Goal: Check status: Check status

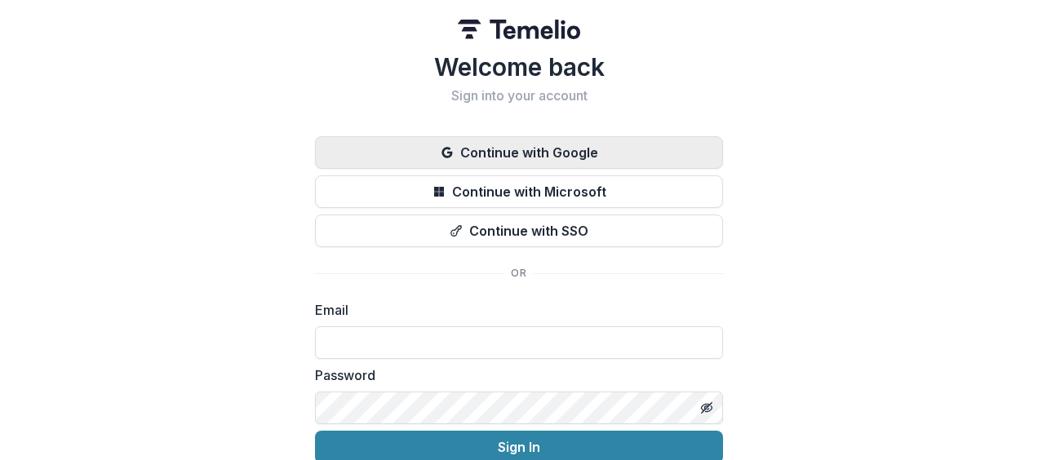
click at [550, 144] on button "Continue with Google" at bounding box center [519, 152] width 408 height 33
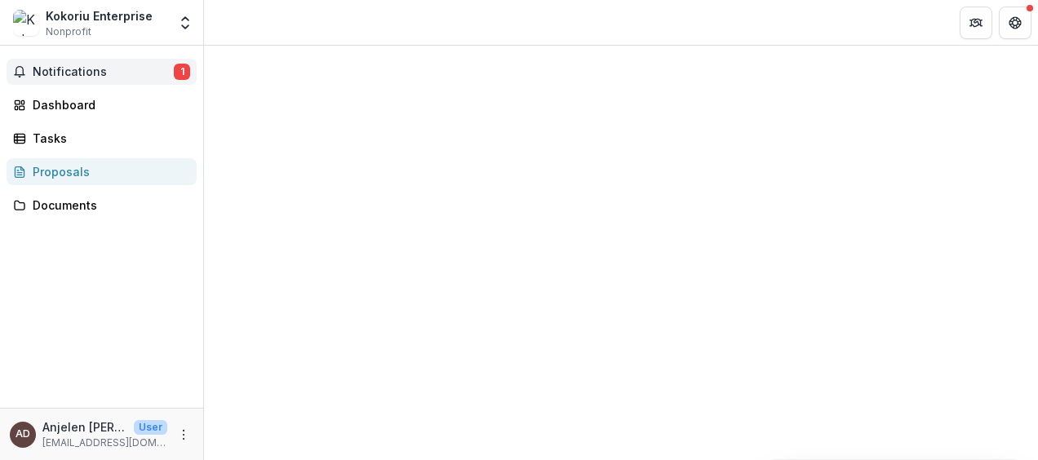
click at [75, 72] on span "Notifications" at bounding box center [103, 72] width 141 height 14
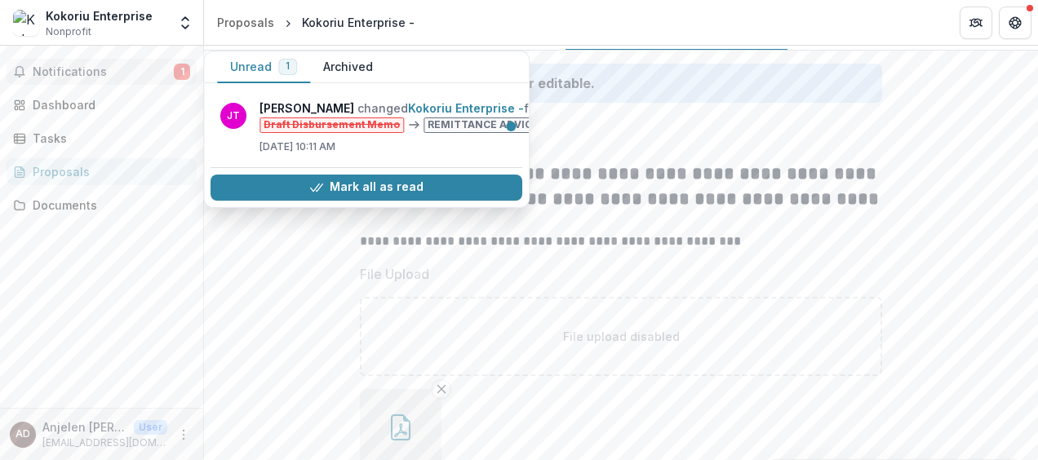
scroll to position [16, 0]
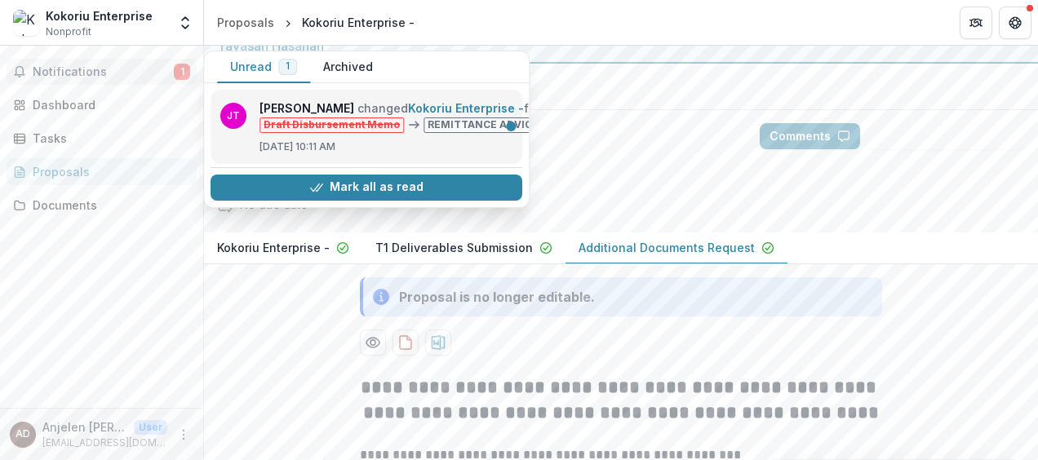
click at [437, 115] on link "Kokoriu Enterprise -" at bounding box center [466, 108] width 116 height 14
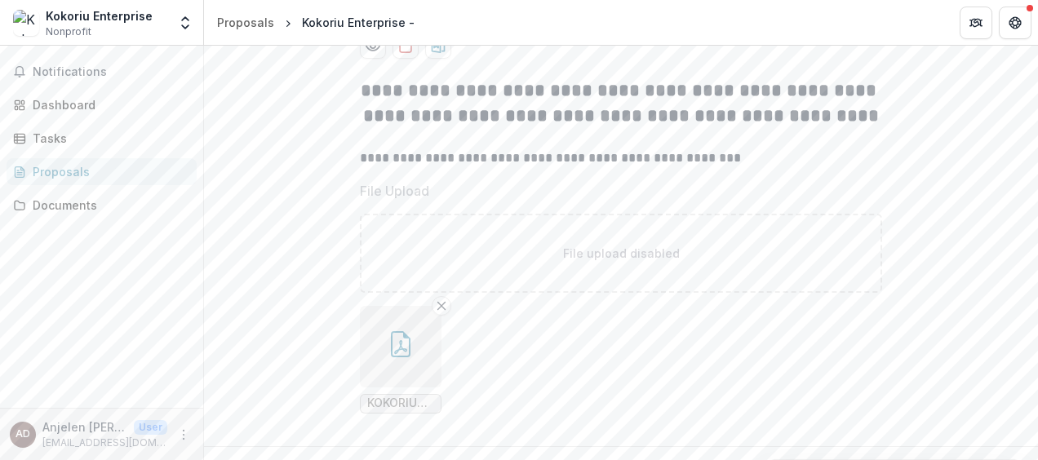
scroll to position [424, 0]
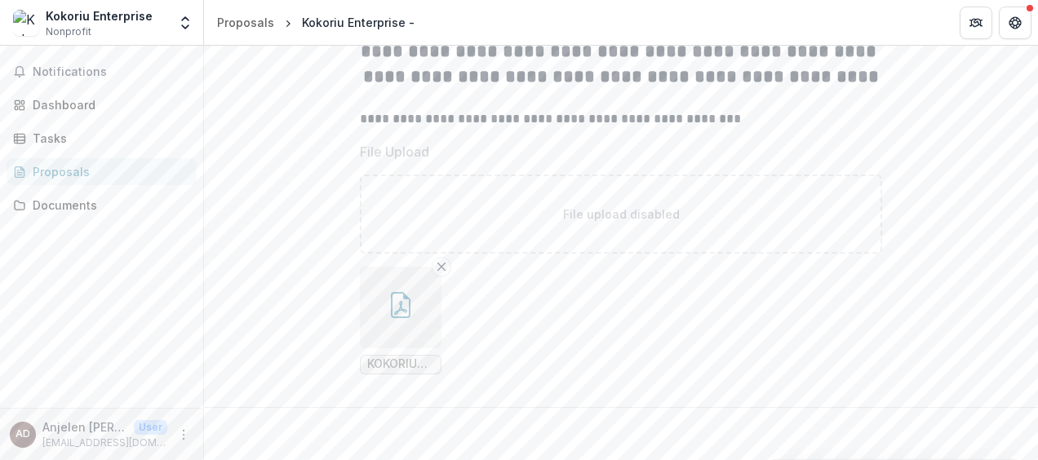
click at [399, 308] on icon "button" at bounding box center [401, 305] width 26 height 26
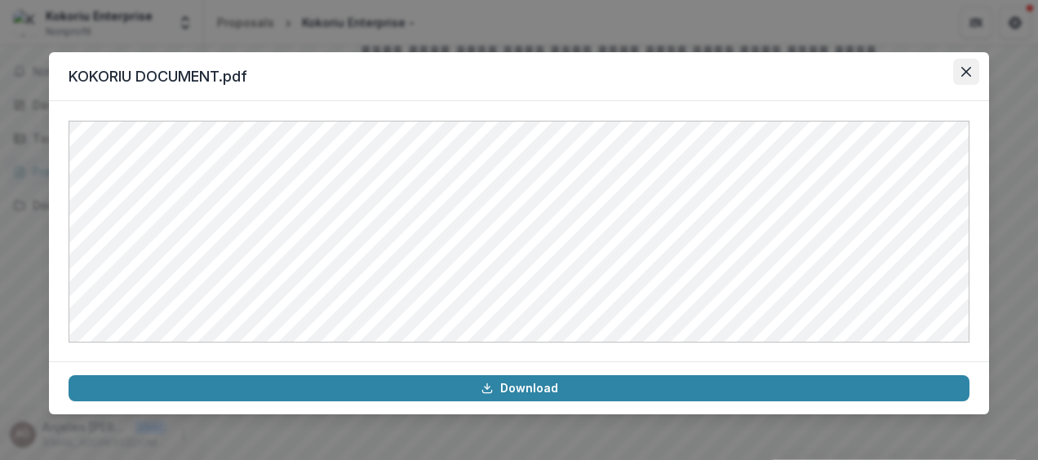
click at [965, 71] on icon "Close" at bounding box center [966, 72] width 10 height 10
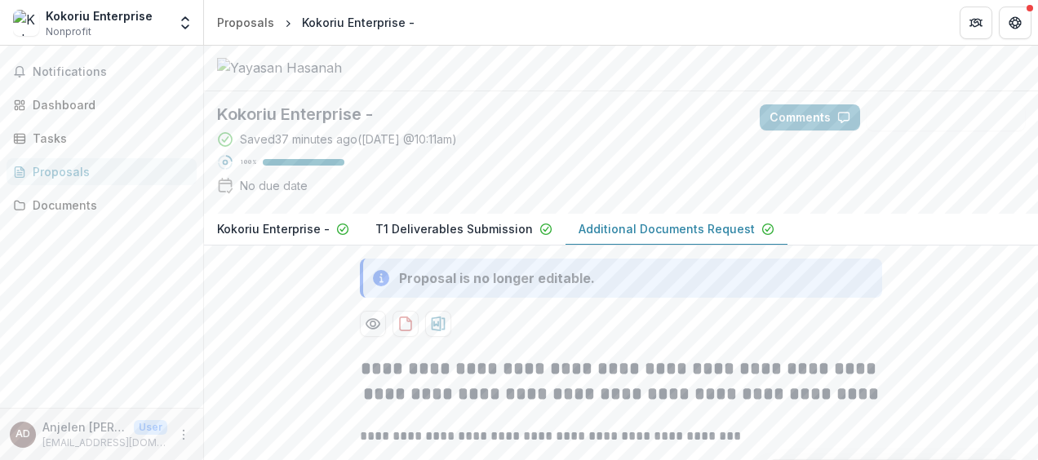
scroll to position [0, 0]
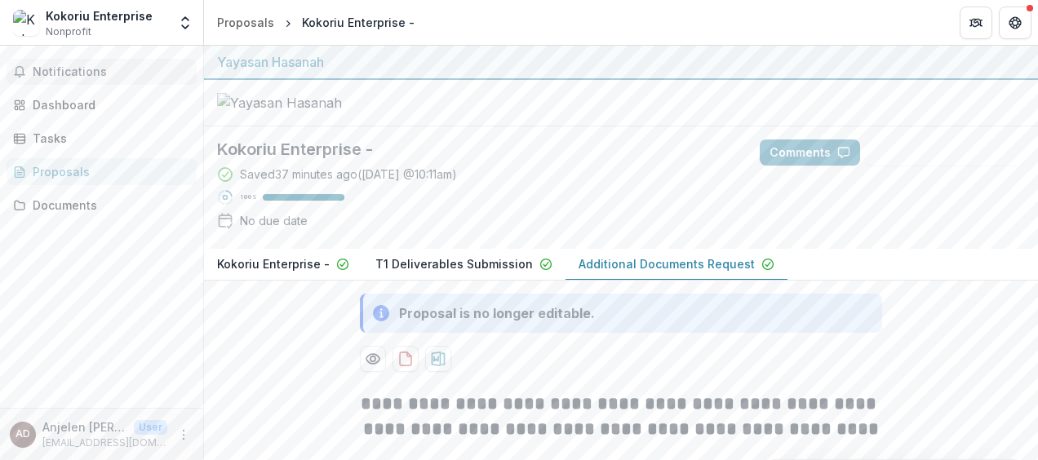
click at [90, 64] on button "Notifications" at bounding box center [102, 72] width 190 height 26
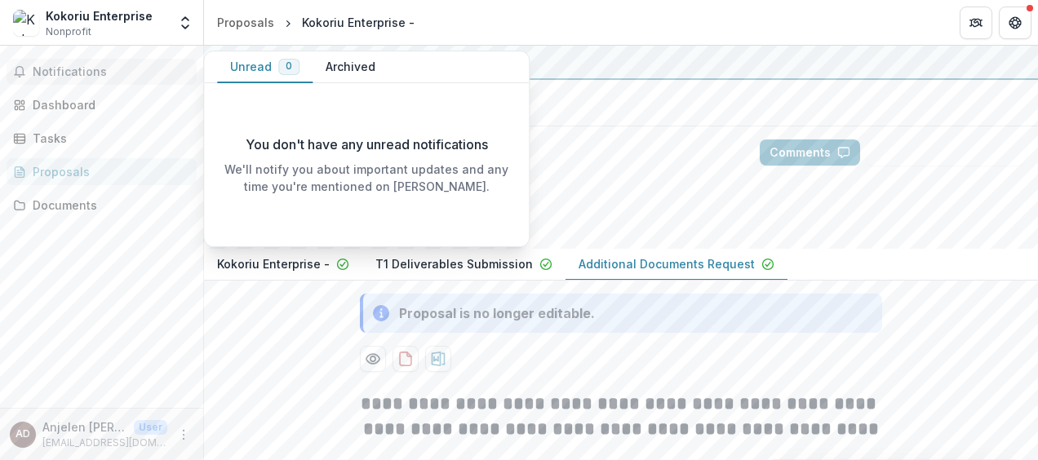
click at [409, 179] on p "We'll notify you about important updates and any time you're mentioned on [PERS…" at bounding box center [366, 178] width 299 height 34
click at [637, 236] on div "Saved 37 minutes ago ( [DATE] @ 10:11am ) 100 % No due date" at bounding box center [475, 201] width 517 height 70
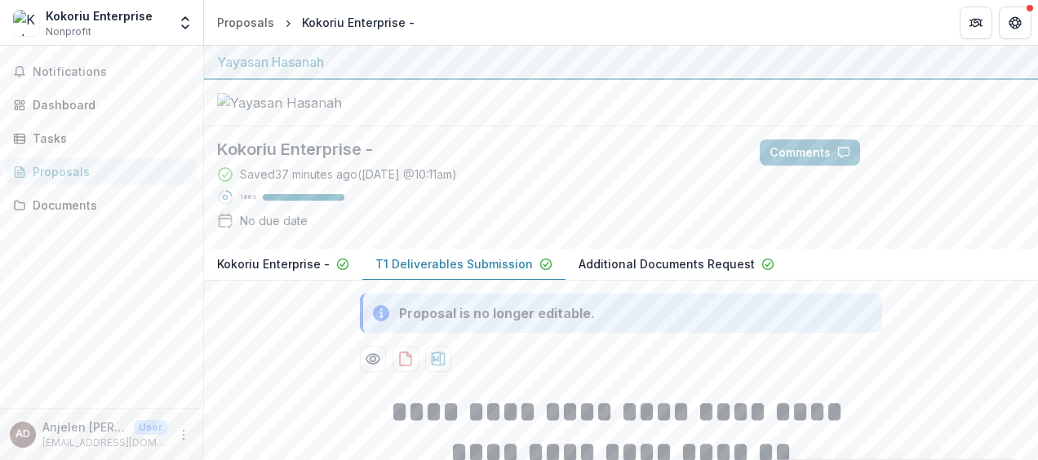
click at [441, 273] on p "T1 Deliverables Submission" at bounding box center [454, 263] width 158 height 17
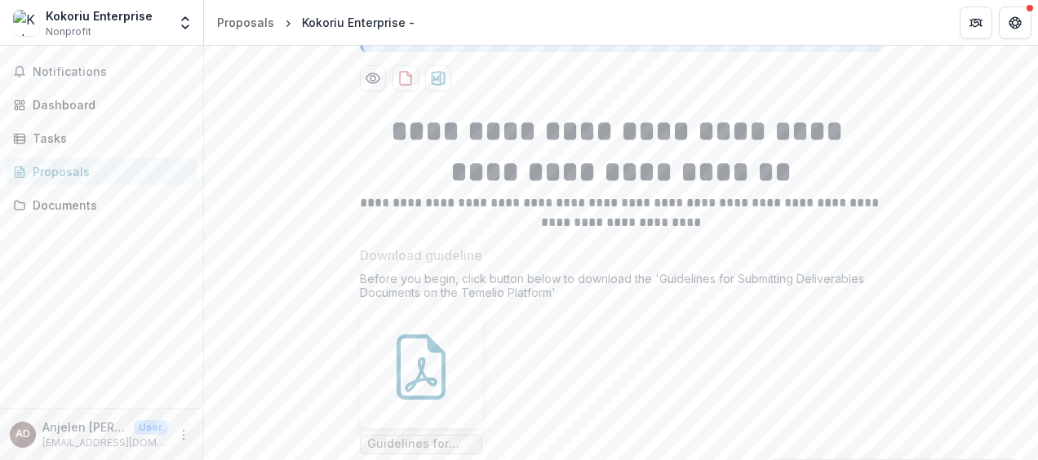
scroll to position [420, 0]
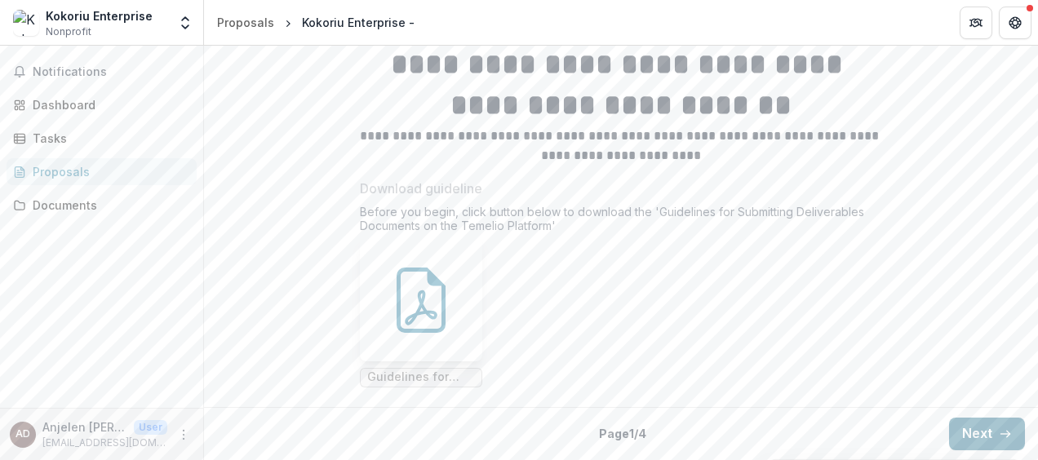
click at [965, 428] on button "Next" at bounding box center [987, 434] width 76 height 33
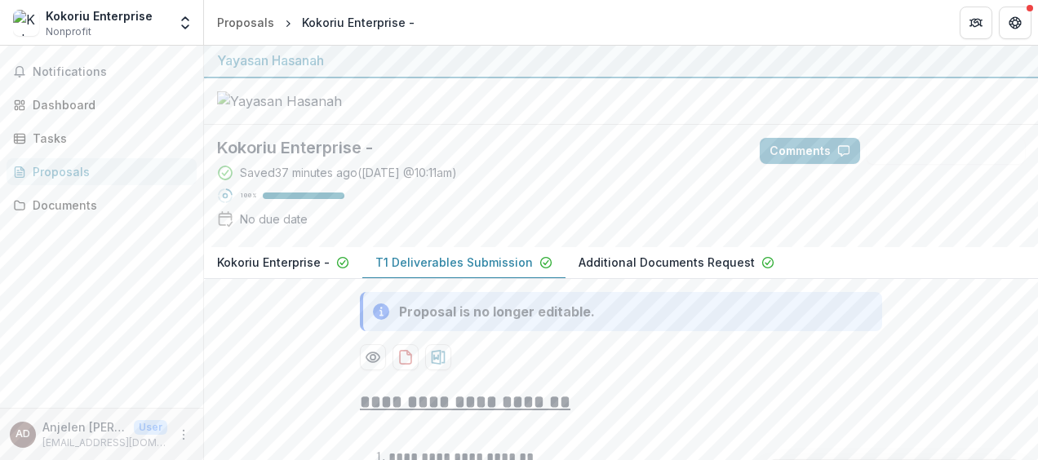
scroll to position [0, 0]
click at [92, 74] on span "Notifications" at bounding box center [112, 72] width 158 height 14
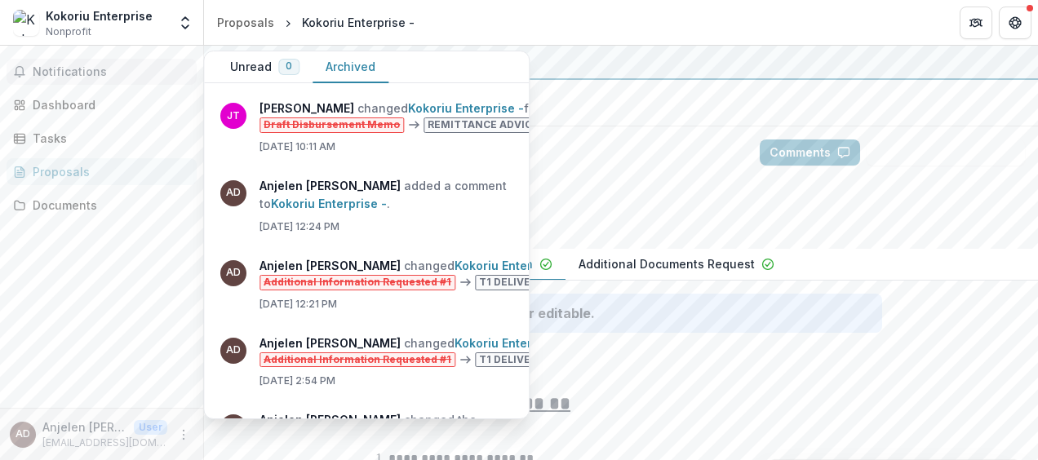
click at [351, 60] on button "Archived" at bounding box center [351, 67] width 76 height 32
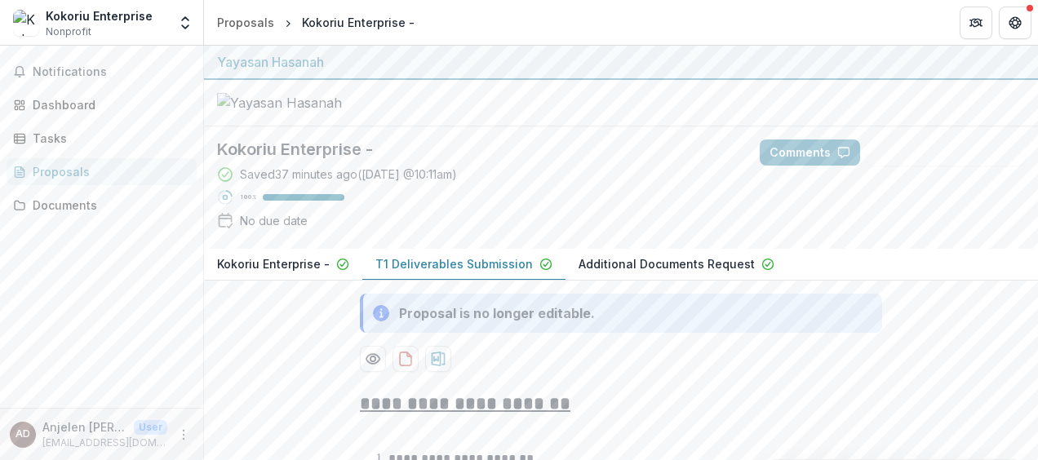
click at [534, 201] on div "Kokoriu Enterprise - Saved 37 minutes ago ( [DATE] @ 10:11am ) 100 % No due date" at bounding box center [475, 188] width 543 height 122
click at [100, 67] on span "Notifications" at bounding box center [112, 72] width 158 height 14
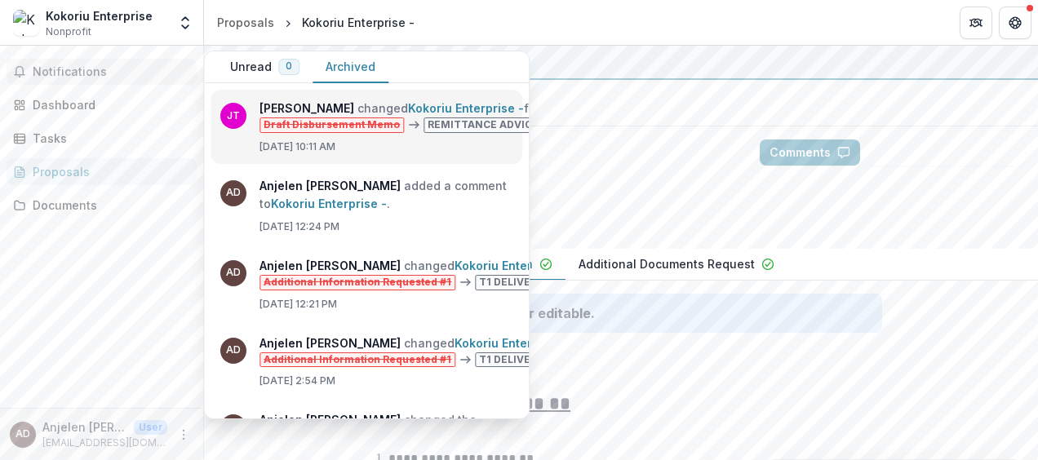
click at [435, 115] on link "Kokoriu Enterprise -" at bounding box center [466, 108] width 116 height 14
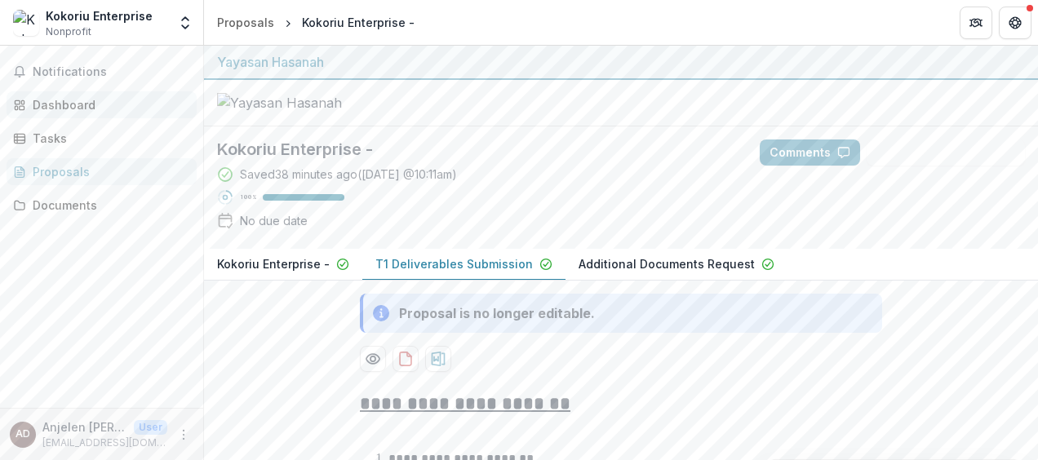
click at [89, 107] on div "Dashboard" at bounding box center [108, 104] width 151 height 17
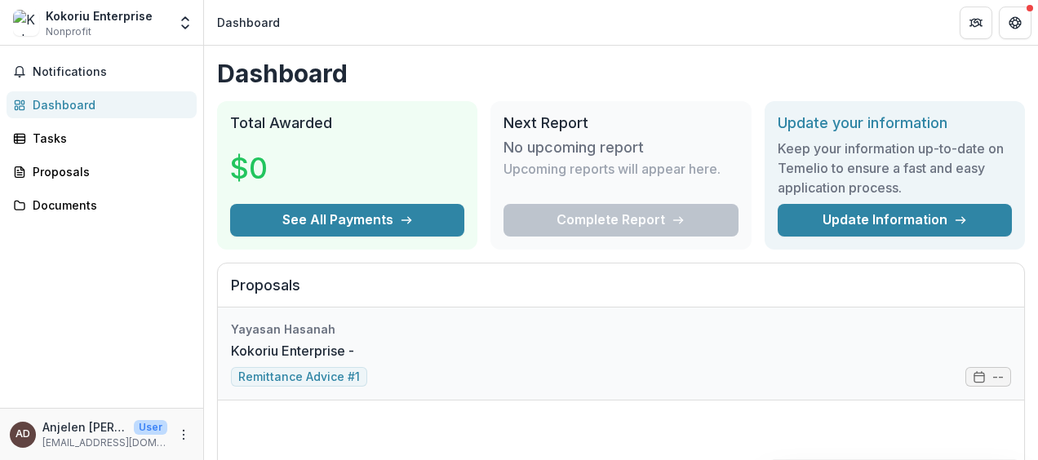
click at [283, 361] on link "Kokoriu Enterprise -" at bounding box center [292, 351] width 123 height 20
